Goal: Navigation & Orientation: Find specific page/section

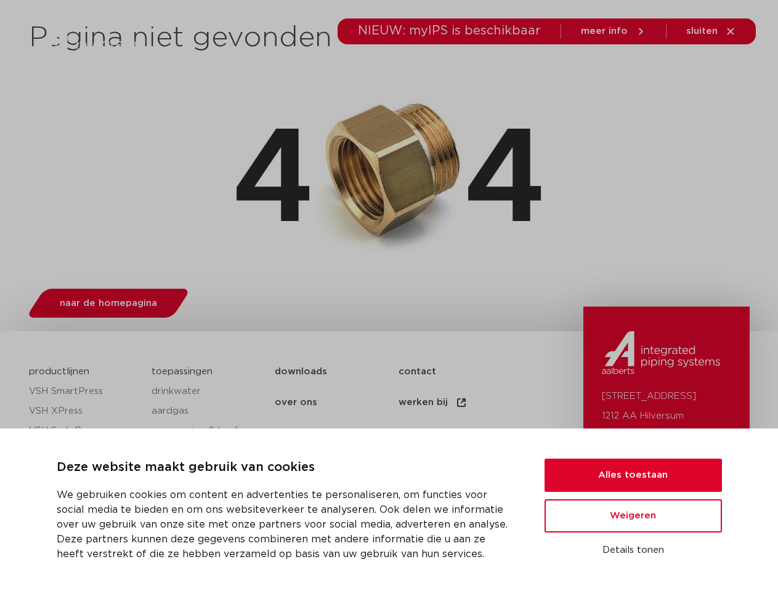
click at [633, 476] on button "Alles toestaan" at bounding box center [633, 475] width 177 height 33
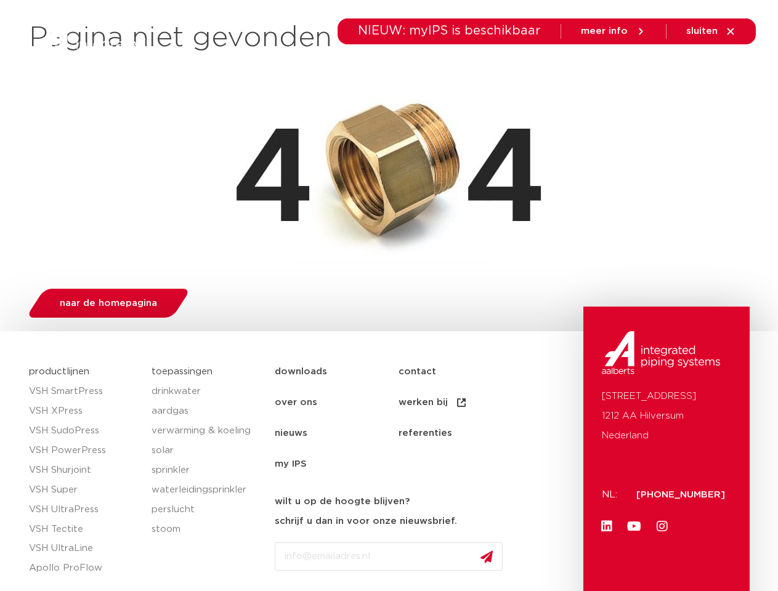
click at [633, 516] on link "Youtube" at bounding box center [634, 526] width 25 height 25
click at [633, 551] on div "[STREET_ADDRESS]: [PHONE_NUMBER] Linkedin Youtube Instagram" at bounding box center [666, 491] width 166 height 368
click at [482, 69] on link "downloads" at bounding box center [476, 69] width 52 height 47
click at [551, 69] on link "services" at bounding box center [546, 69] width 39 height 47
click at [614, 69] on link "over ons" at bounding box center [612, 69] width 43 height 47
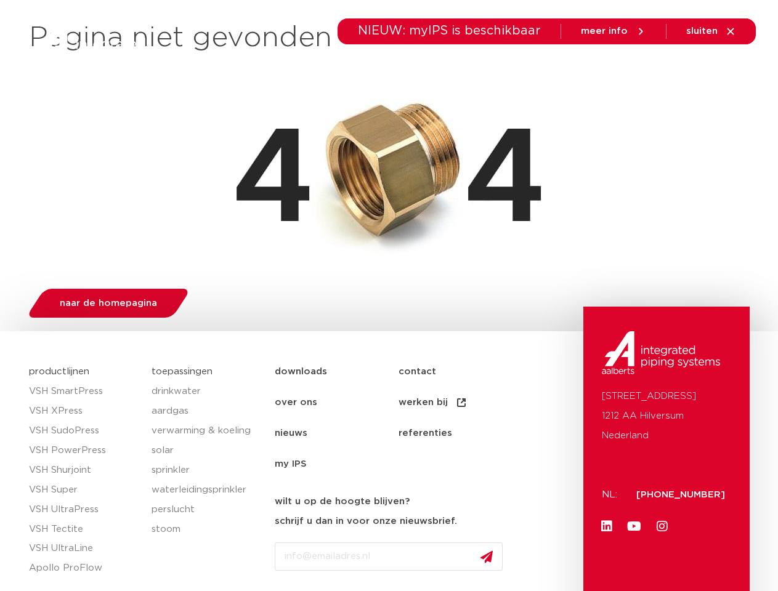
click at [712, 31] on span "sluiten" at bounding box center [701, 30] width 31 height 9
